Goal: Contribute content

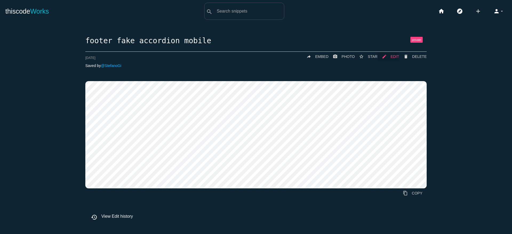
click at [385, 55] on icon "mode_edit" at bounding box center [384, 57] width 5 height 10
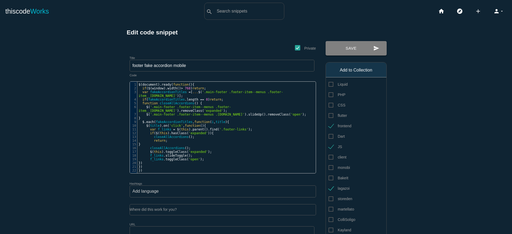
click at [358, 43] on button "send Save" at bounding box center [356, 48] width 61 height 14
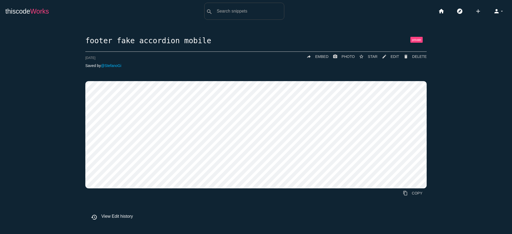
click at [40, 13] on span "Works" at bounding box center [39, 10] width 19 height 7
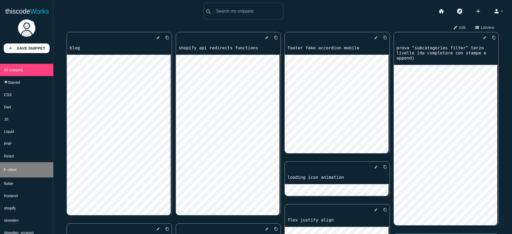
click at [1, 172] on li "keyboard_arrow_right client" at bounding box center [26, 169] width 53 height 15
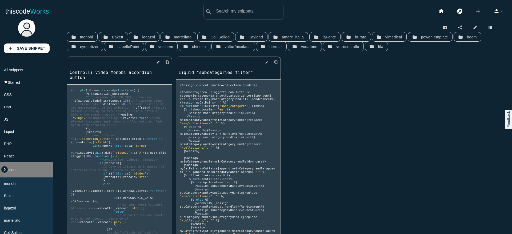
click at [3, 172] on icon "keyboard_arrow_right" at bounding box center [4, 169] width 6 height 6
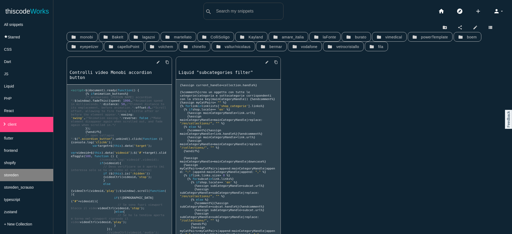
scroll to position [49, 0]
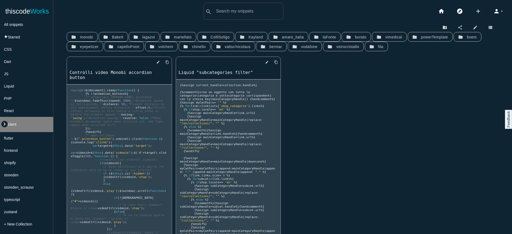
click at [4, 122] on icon "keyboard_arrow_right" at bounding box center [4, 124] width 6 height 6
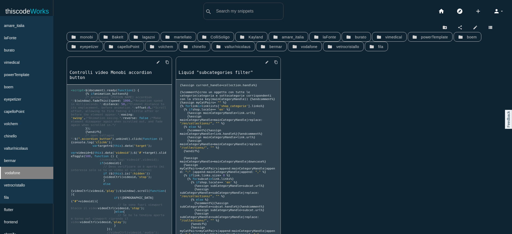
scroll to position [255, 0]
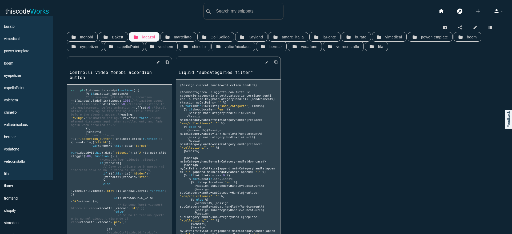
click at [140, 38] on link "folder lagazoi" at bounding box center [144, 37] width 31 height 10
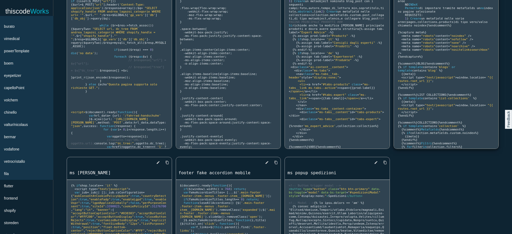
scroll to position [7, 0]
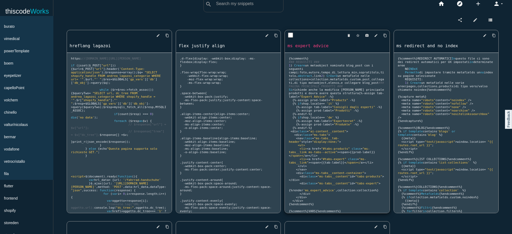
click at [317, 47] on link "ms expert advice" at bounding box center [337, 46] width 105 height 6
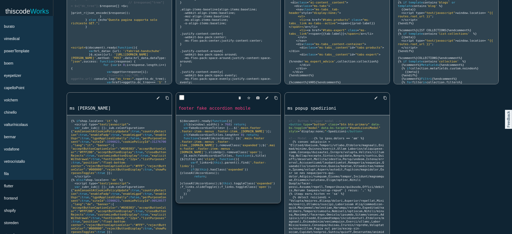
scroll to position [137, 0]
click at [314, 112] on div "delete star_border photo_camera edit content_copy ms popup spedizioni" at bounding box center [337, 102] width 105 height 22
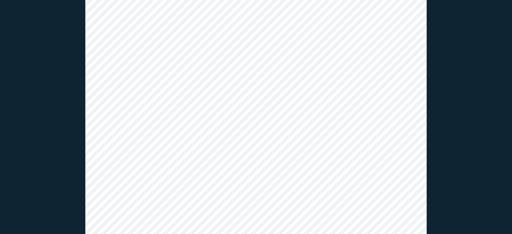
scroll to position [280, 0]
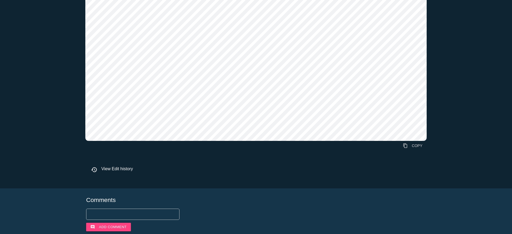
scroll to position [721, 0]
